Goal: Check status: Check status

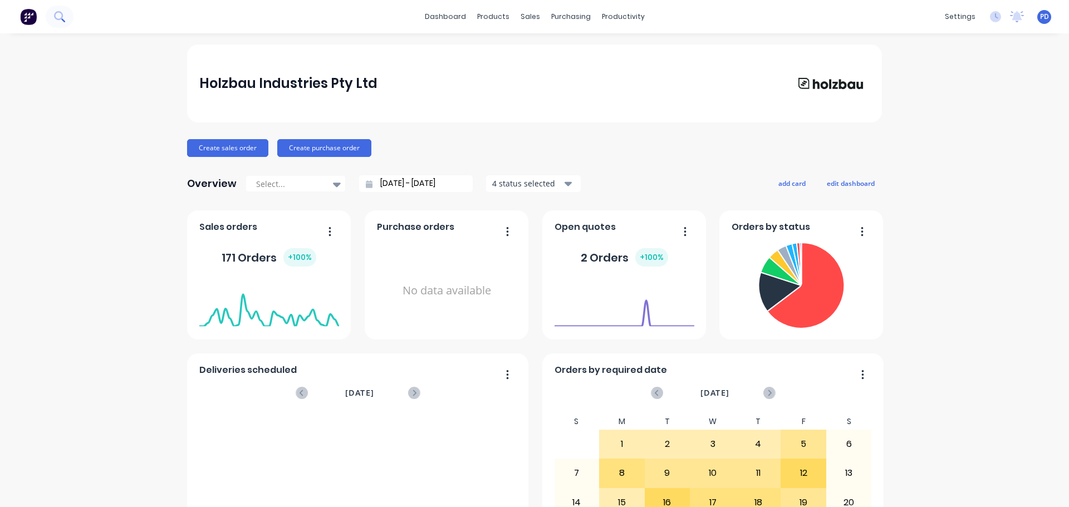
click at [58, 13] on icon at bounding box center [59, 16] width 11 height 11
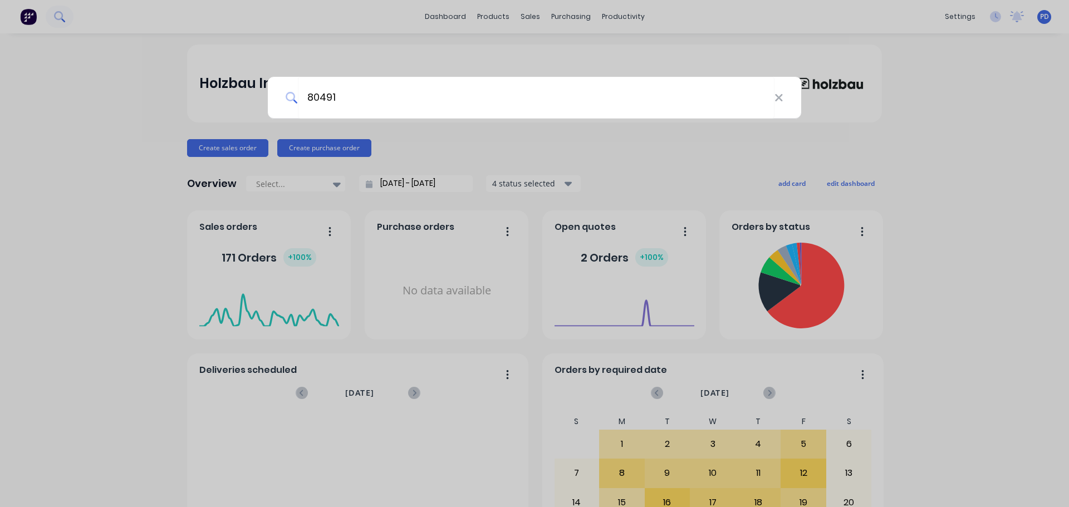
type input "80491"
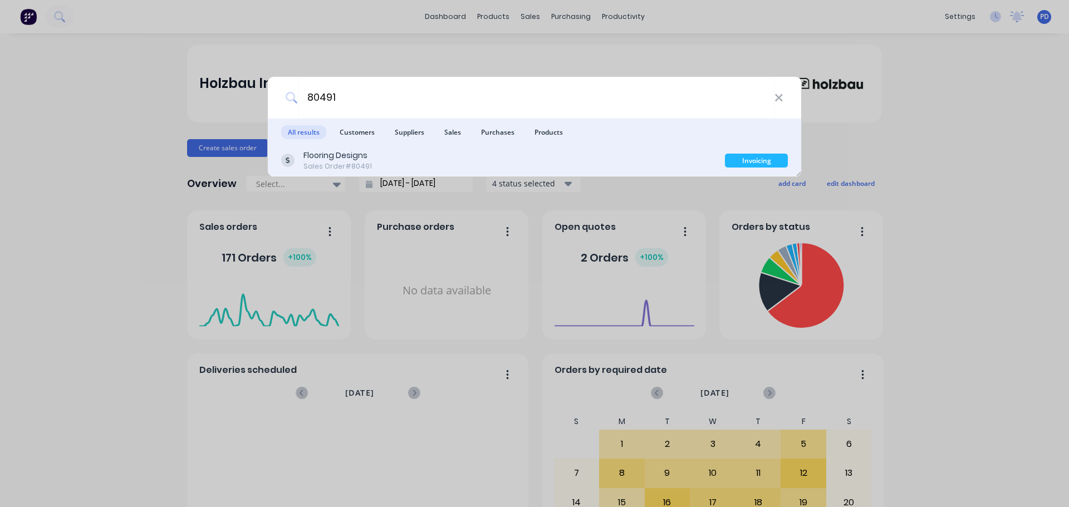
click at [339, 159] on div "Flooring Designs" at bounding box center [338, 156] width 68 height 12
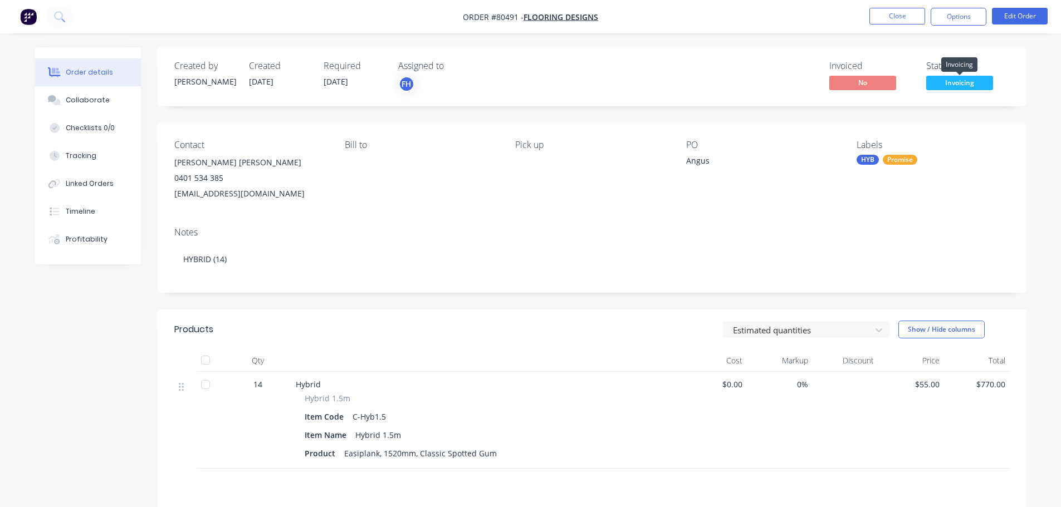
click at [959, 82] on span "Invoicing" at bounding box center [959, 83] width 67 height 14
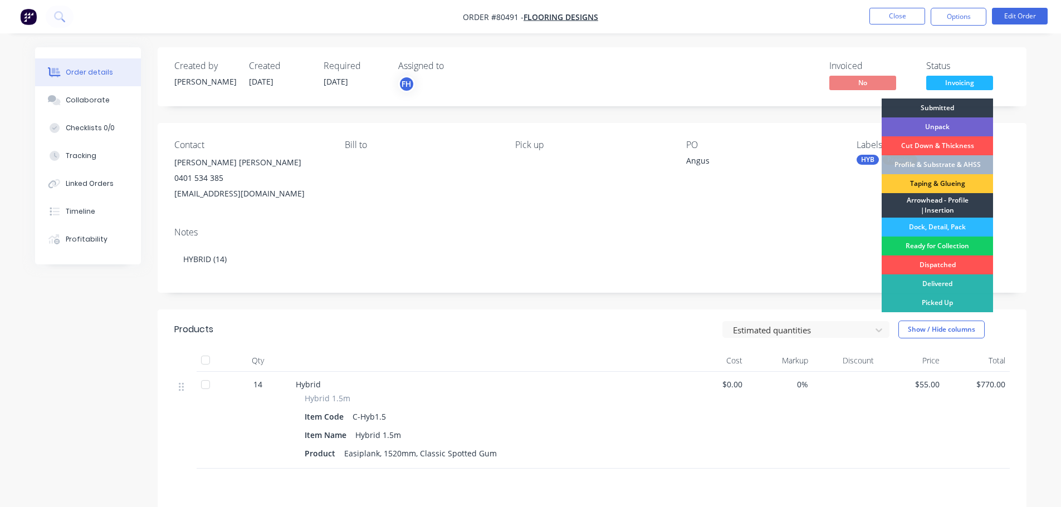
click at [924, 243] on div "Ready for Collection" at bounding box center [937, 246] width 111 height 19
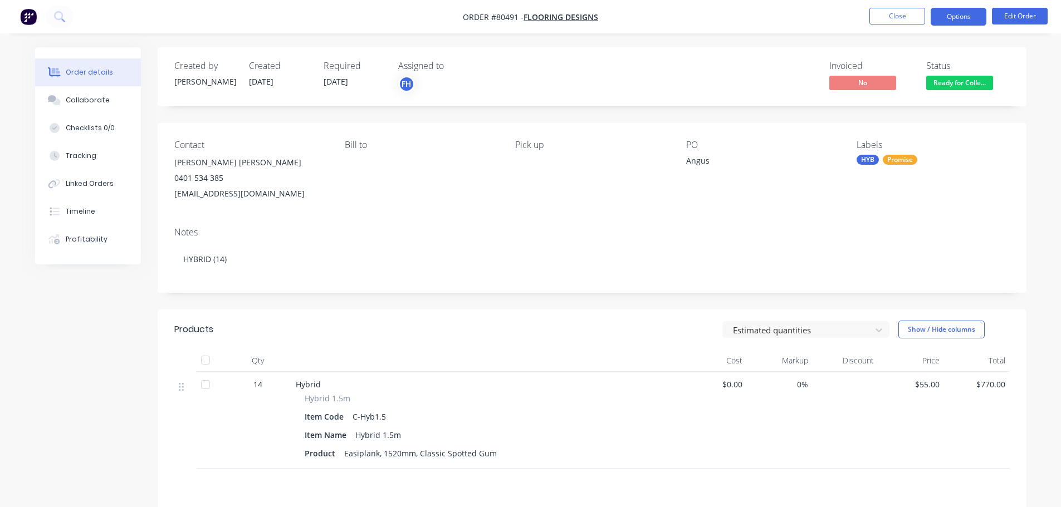
click at [957, 14] on button "Options" at bounding box center [959, 17] width 56 height 18
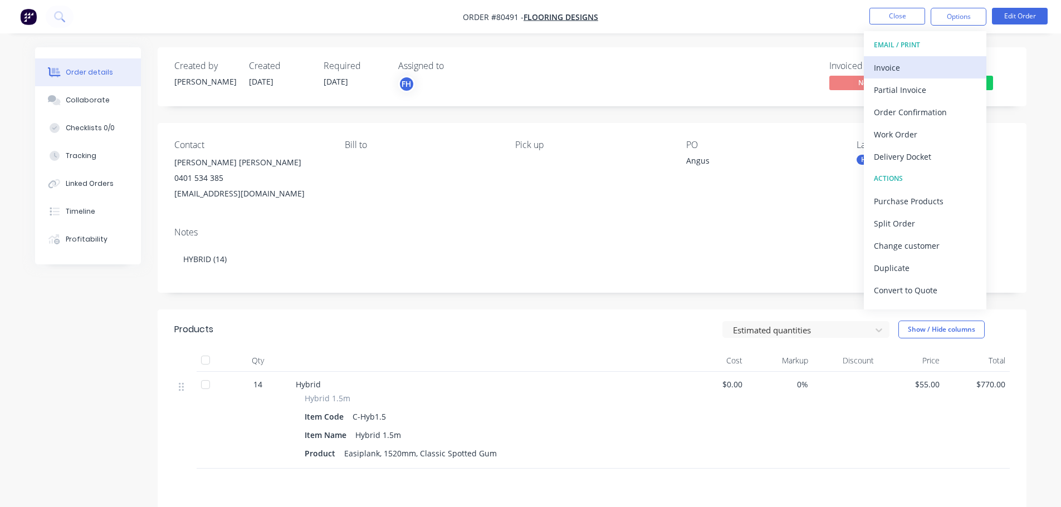
click at [903, 64] on div "Invoice" at bounding box center [925, 68] width 102 height 16
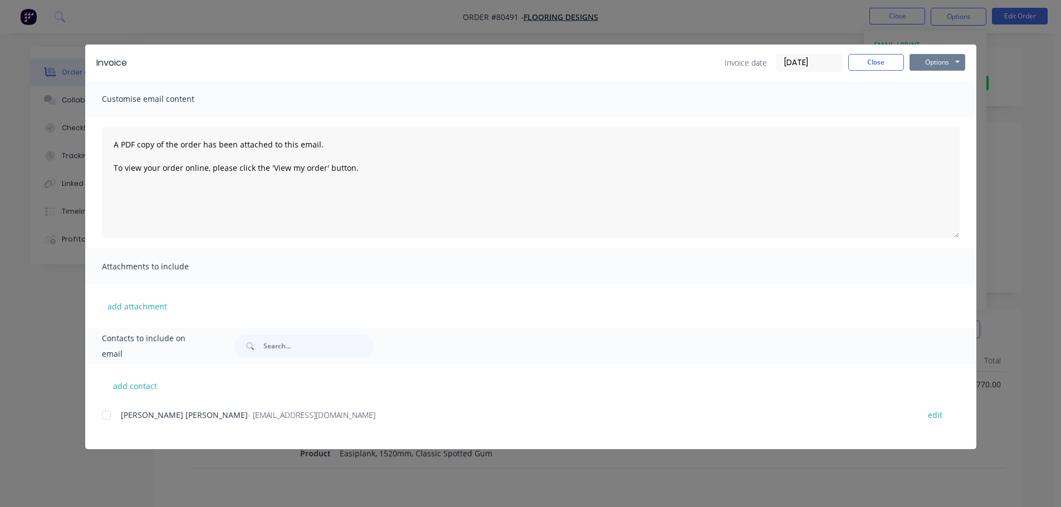
click at [946, 62] on button "Options" at bounding box center [937, 62] width 56 height 17
click at [942, 97] on button "Print" at bounding box center [944, 100] width 71 height 18
click at [884, 65] on button "Close" at bounding box center [876, 62] width 56 height 17
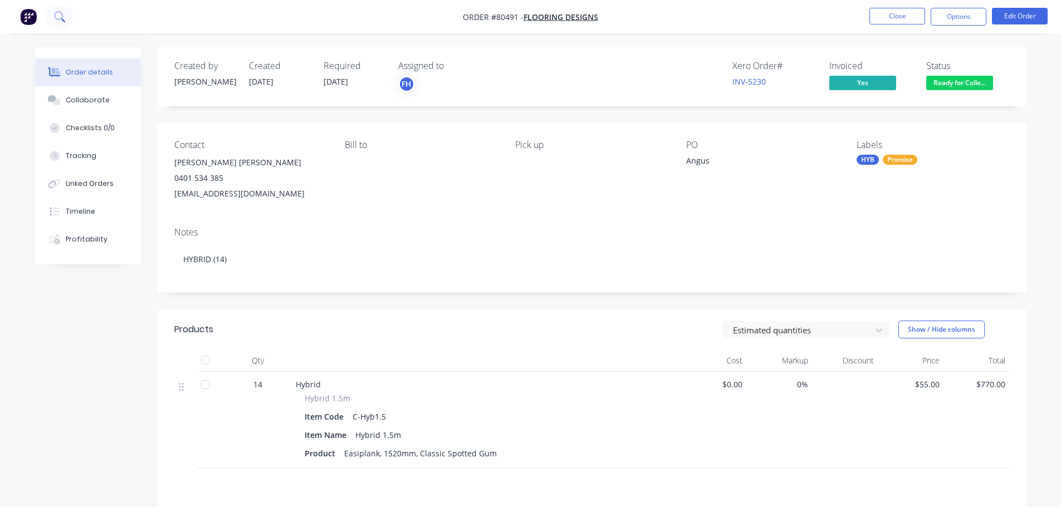
click at [59, 13] on icon at bounding box center [59, 16] width 11 height 11
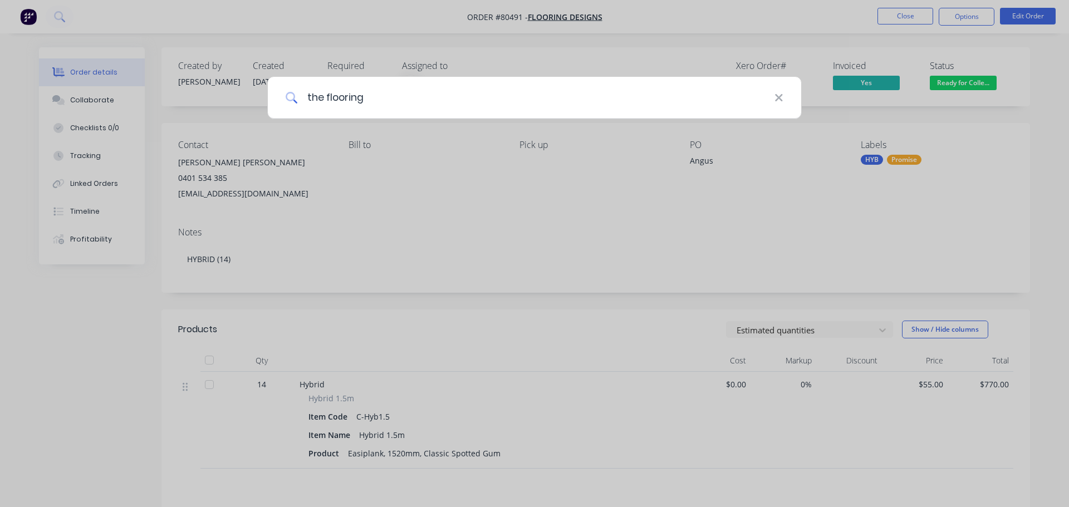
type input "the flooring"
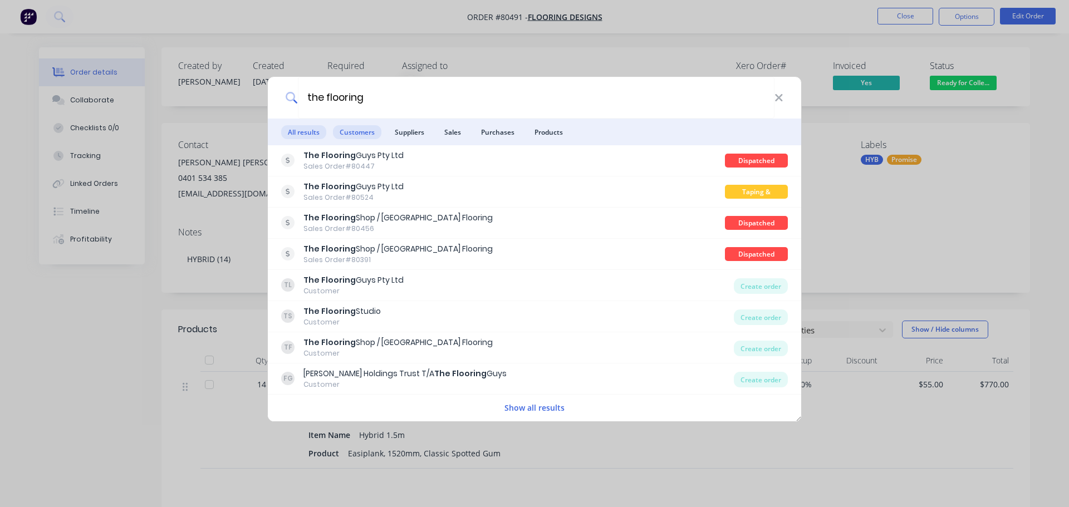
click at [368, 126] on span "Customers" at bounding box center [357, 132] width 48 height 14
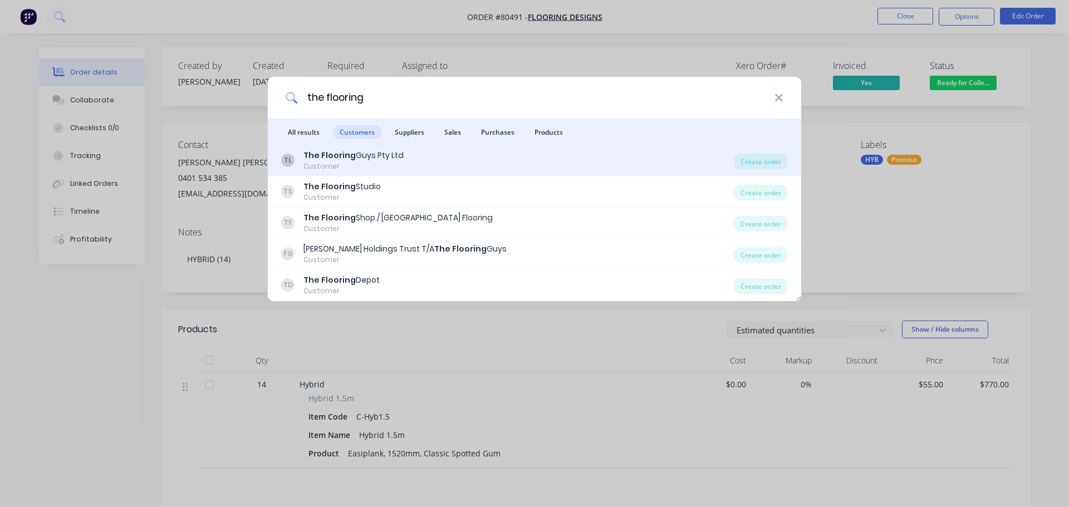
click at [337, 161] on div "Customer" at bounding box center [354, 166] width 100 height 10
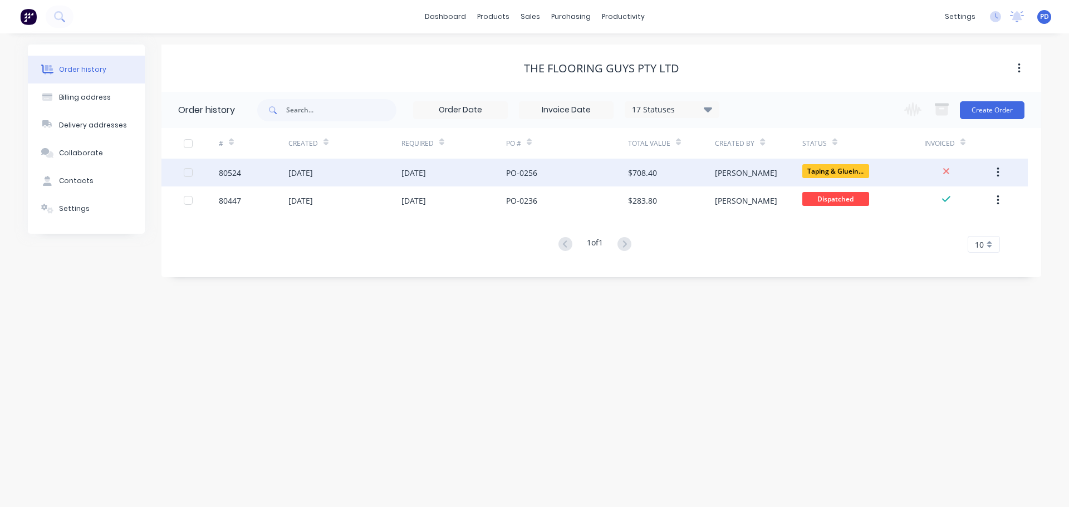
click at [304, 175] on div "[DATE]" at bounding box center [300, 173] width 25 height 12
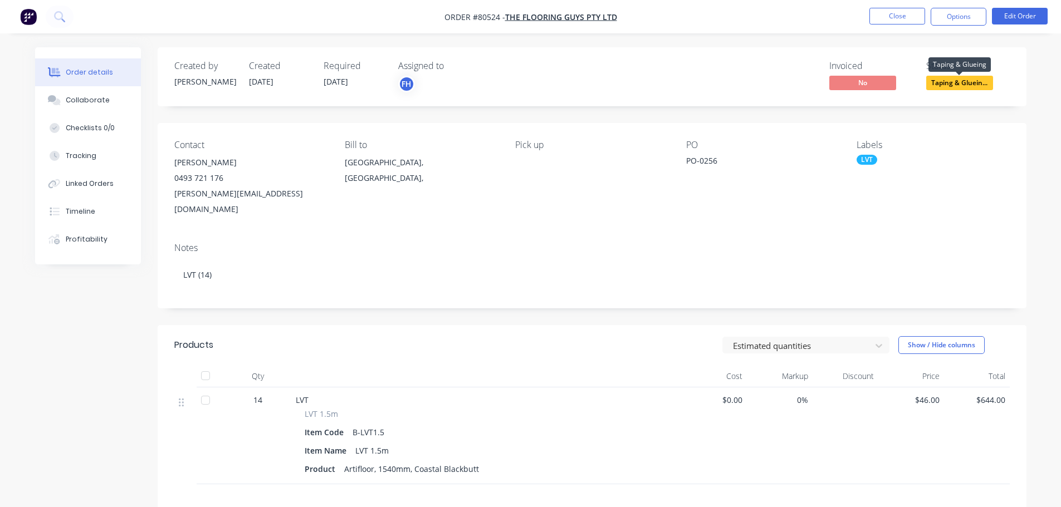
click at [952, 83] on span "Taping & Gluein..." at bounding box center [959, 83] width 67 height 14
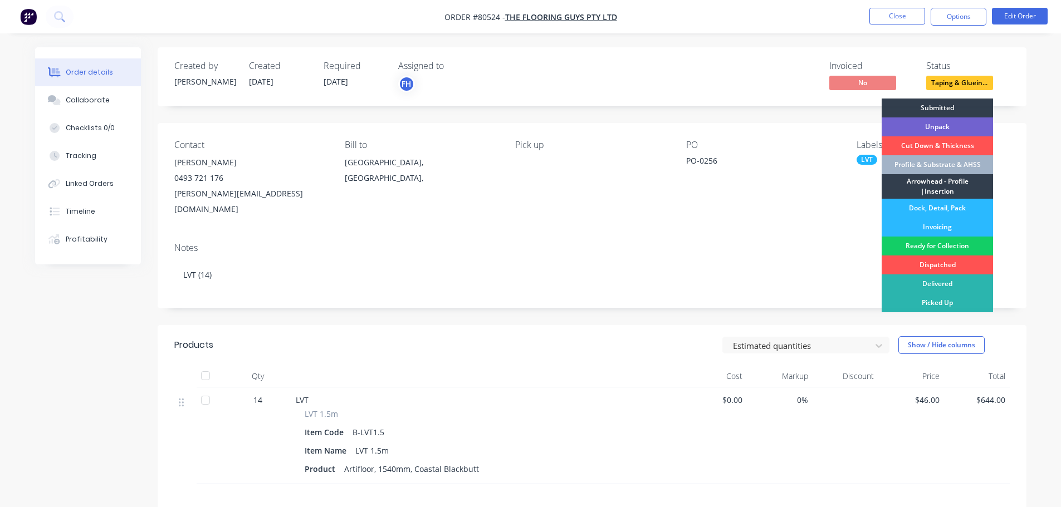
click at [935, 243] on div "Ready for Collection" at bounding box center [937, 246] width 111 height 19
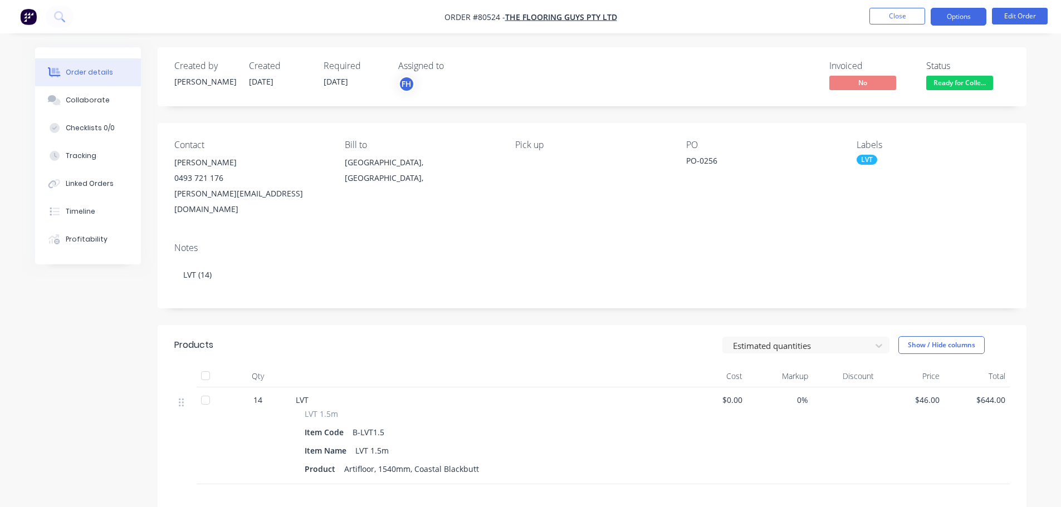
click at [961, 16] on button "Options" at bounding box center [959, 17] width 56 height 18
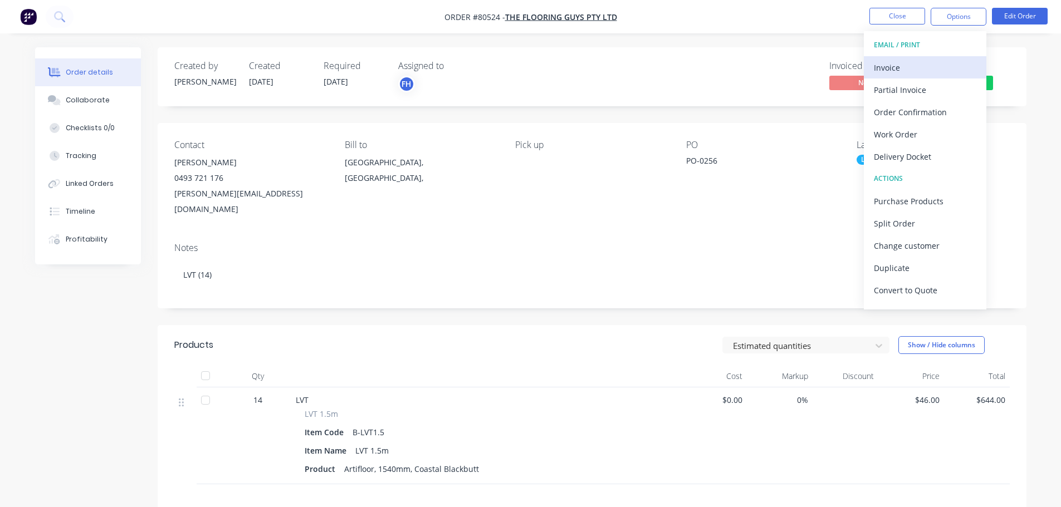
click at [894, 68] on div "Invoice" at bounding box center [925, 68] width 102 height 16
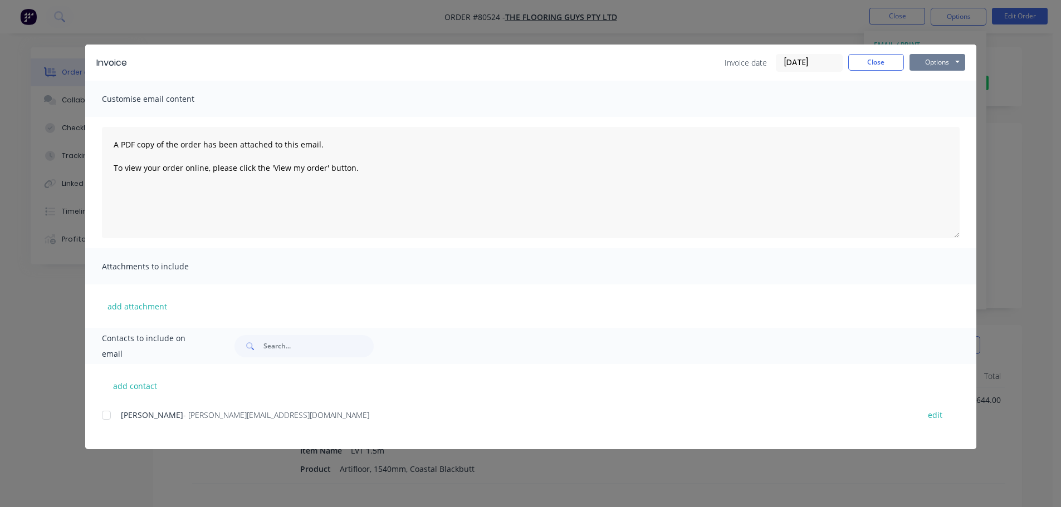
click at [931, 60] on button "Options" at bounding box center [937, 62] width 56 height 17
click at [921, 94] on button "Print" at bounding box center [944, 100] width 71 height 18
click at [865, 57] on button "Close" at bounding box center [876, 62] width 56 height 17
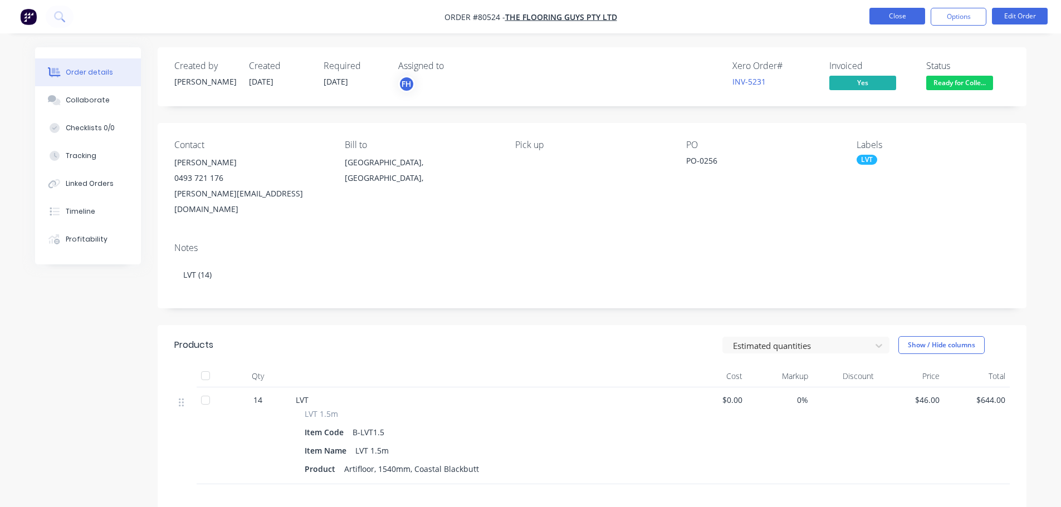
click at [902, 13] on button "Close" at bounding box center [897, 16] width 56 height 17
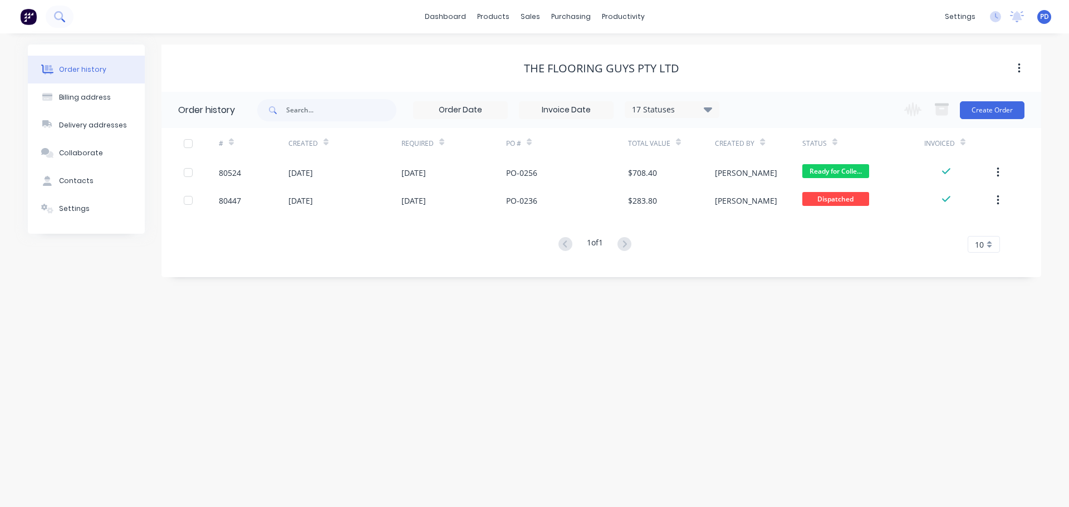
click at [58, 16] on icon at bounding box center [59, 16] width 11 height 11
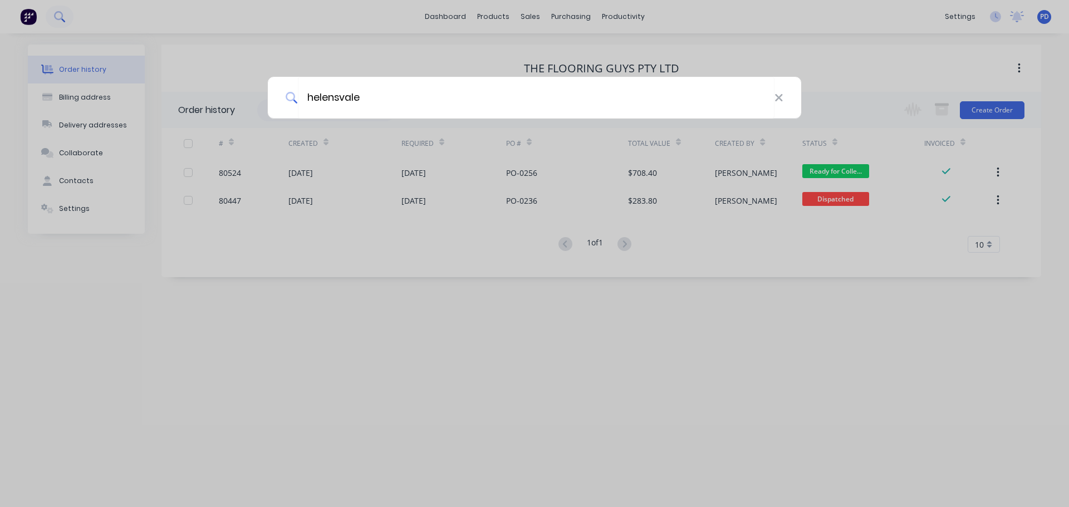
type input "helensvale"
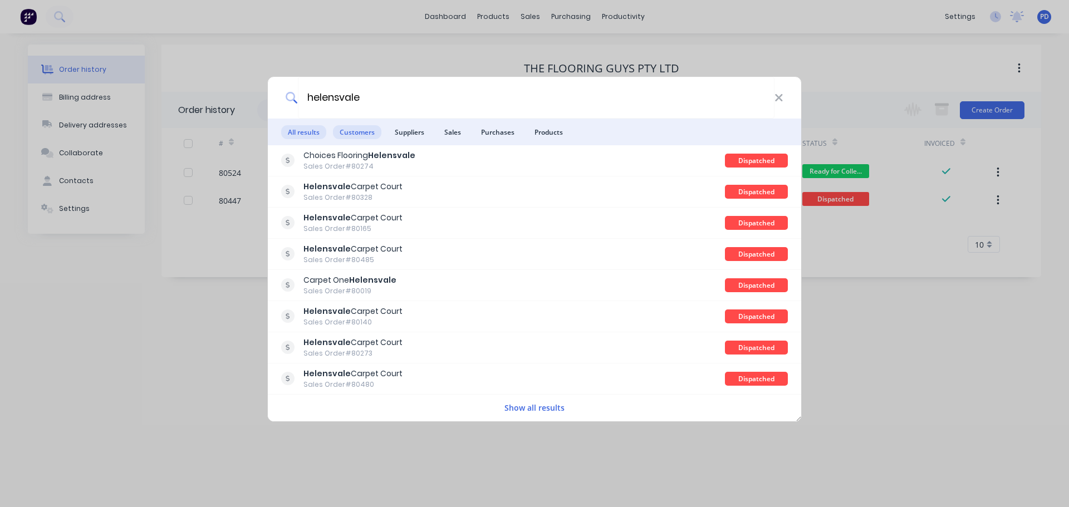
click at [350, 134] on span "Customers" at bounding box center [357, 132] width 48 height 14
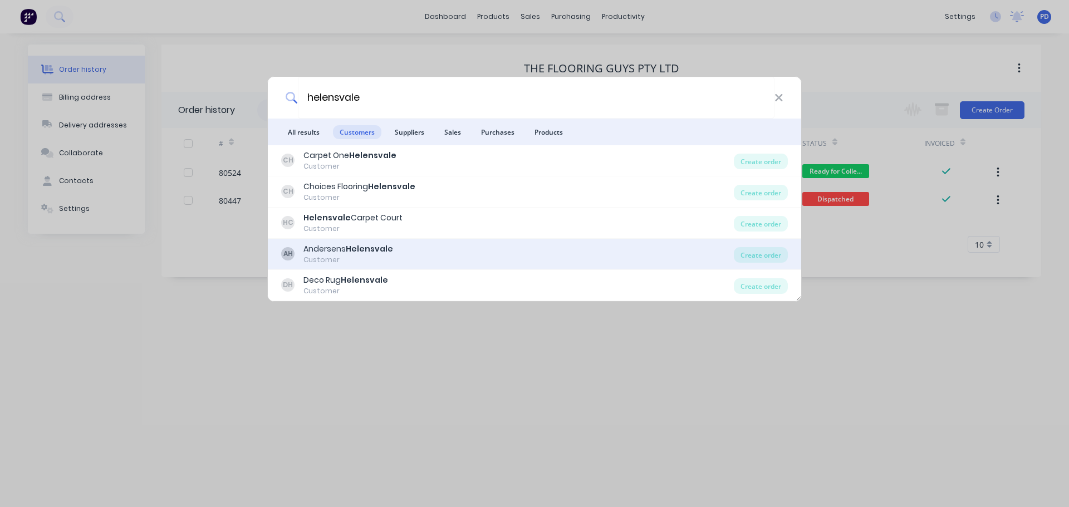
click at [331, 256] on div "Customer" at bounding box center [349, 260] width 90 height 10
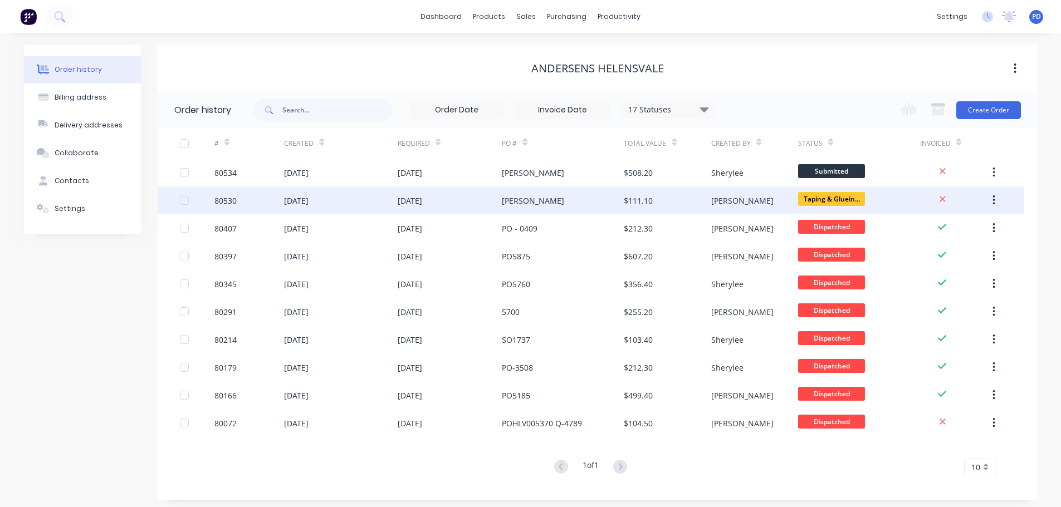
click at [309, 203] on div "[DATE]" at bounding box center [296, 201] width 25 height 12
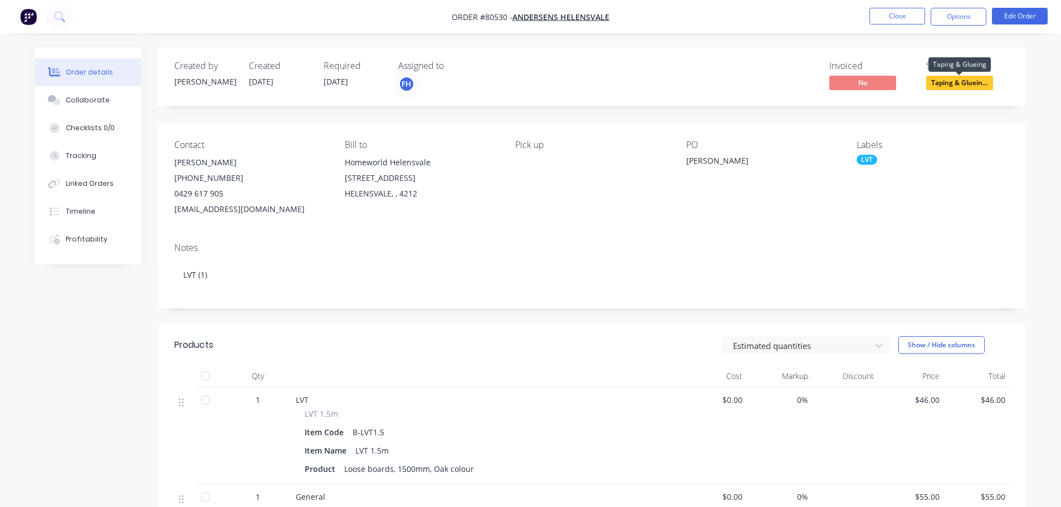
click at [955, 82] on span "Taping & Gluein..." at bounding box center [959, 83] width 67 height 14
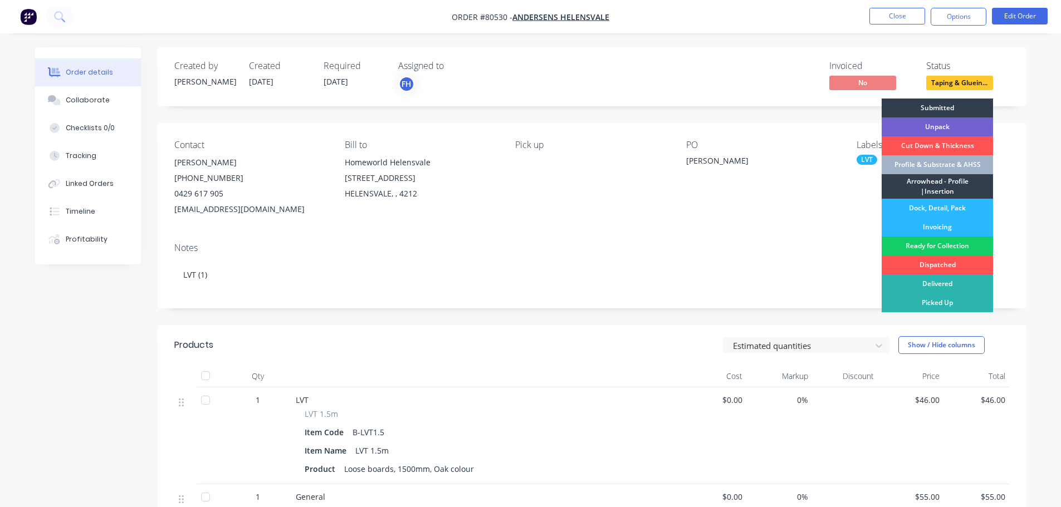
click at [924, 245] on div "Ready for Collection" at bounding box center [937, 246] width 111 height 19
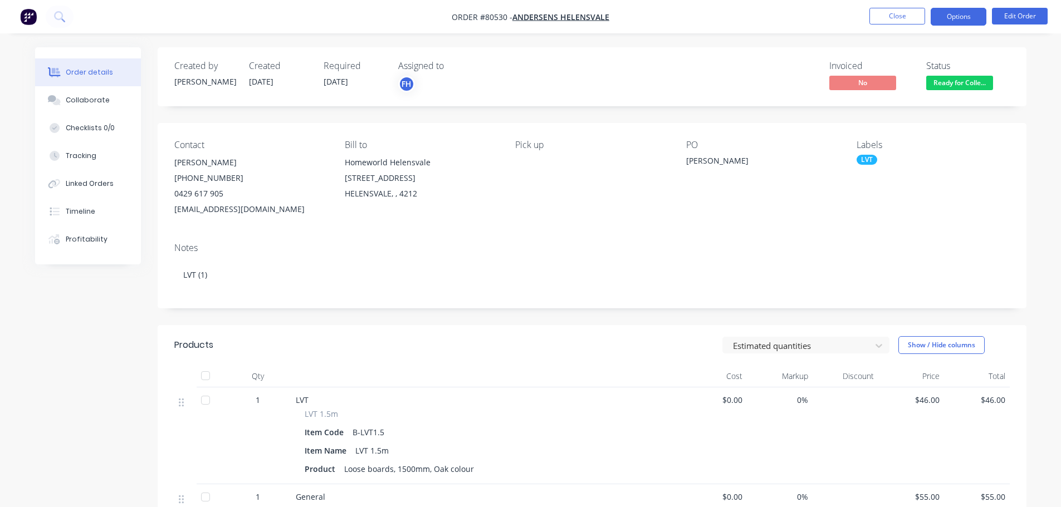
click at [951, 19] on button "Options" at bounding box center [959, 17] width 56 height 18
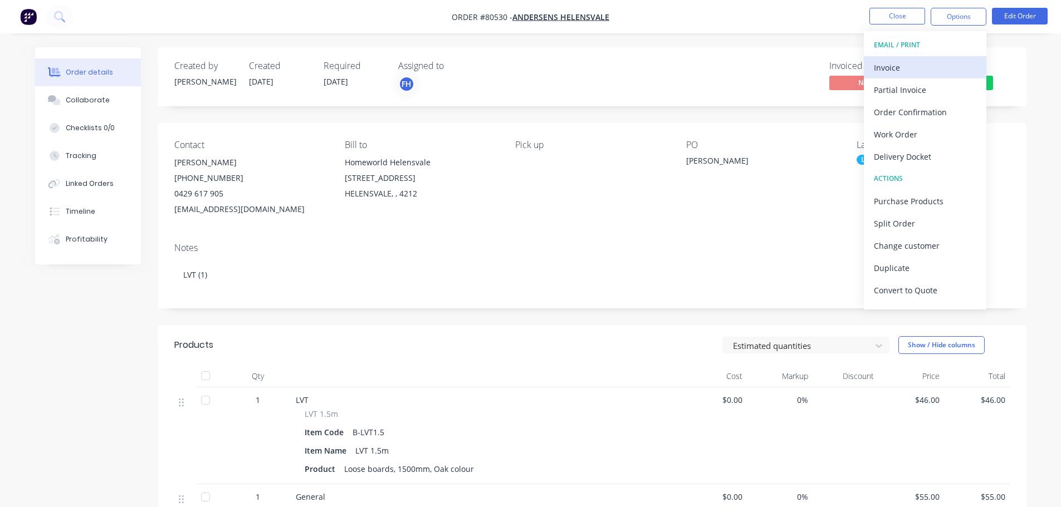
click at [895, 67] on div "Invoice" at bounding box center [925, 68] width 102 height 16
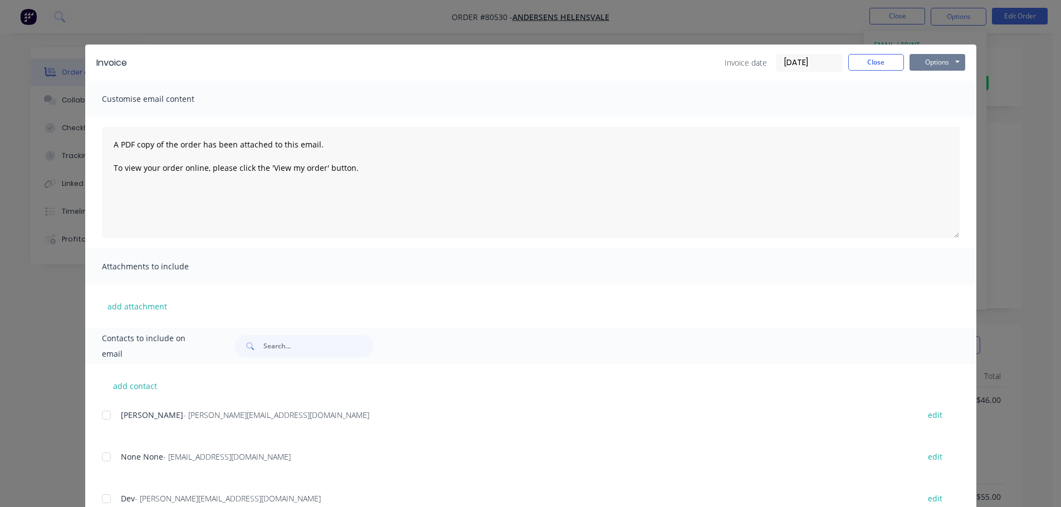
click at [939, 64] on button "Options" at bounding box center [937, 62] width 56 height 17
click at [928, 100] on button "Print" at bounding box center [944, 100] width 71 height 18
click at [866, 64] on button "Close" at bounding box center [876, 62] width 56 height 17
